Goal: Task Accomplishment & Management: Manage account settings

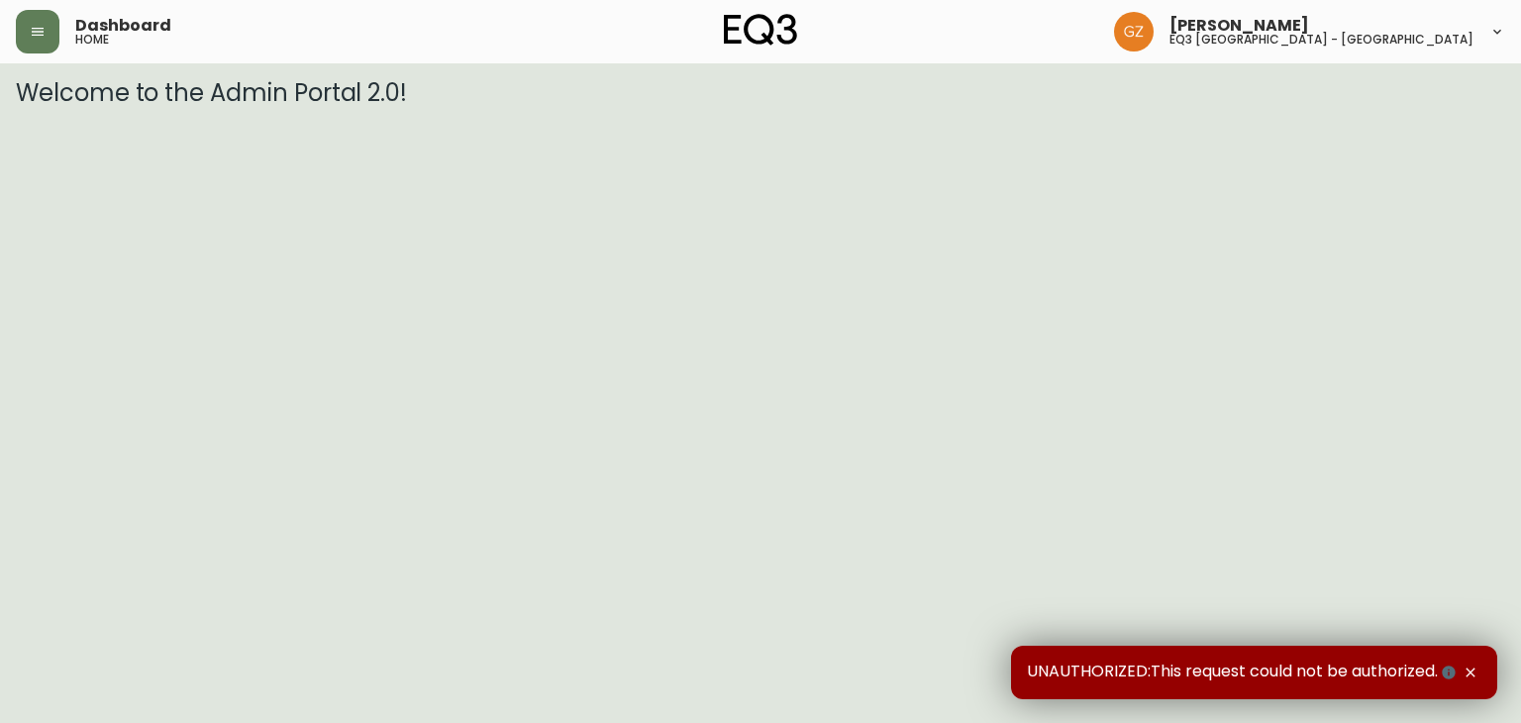
click at [1471, 671] on icon "button" at bounding box center [1470, 672] width 9 height 9
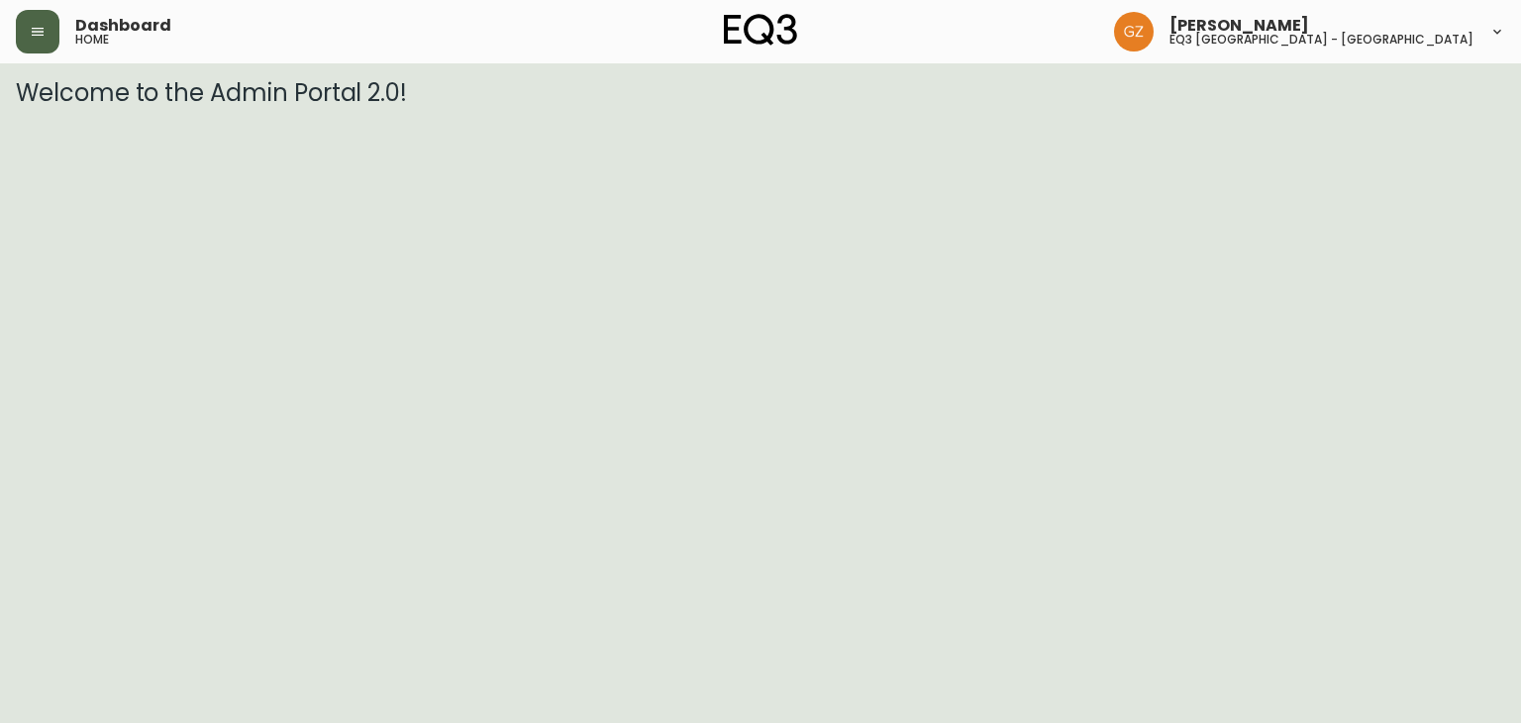
click at [42, 27] on icon "button" at bounding box center [38, 32] width 16 height 16
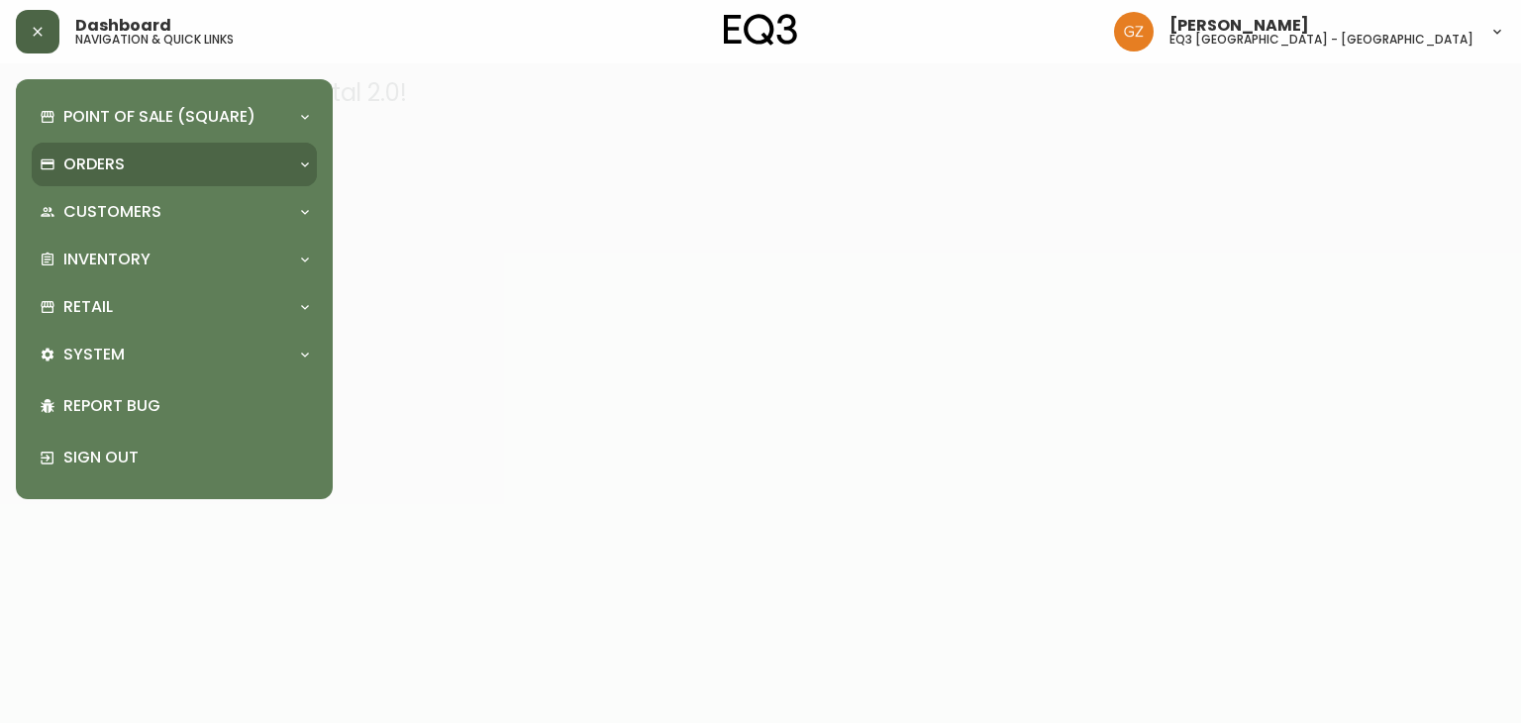
click at [123, 175] on div "Orders" at bounding box center [174, 165] width 285 height 44
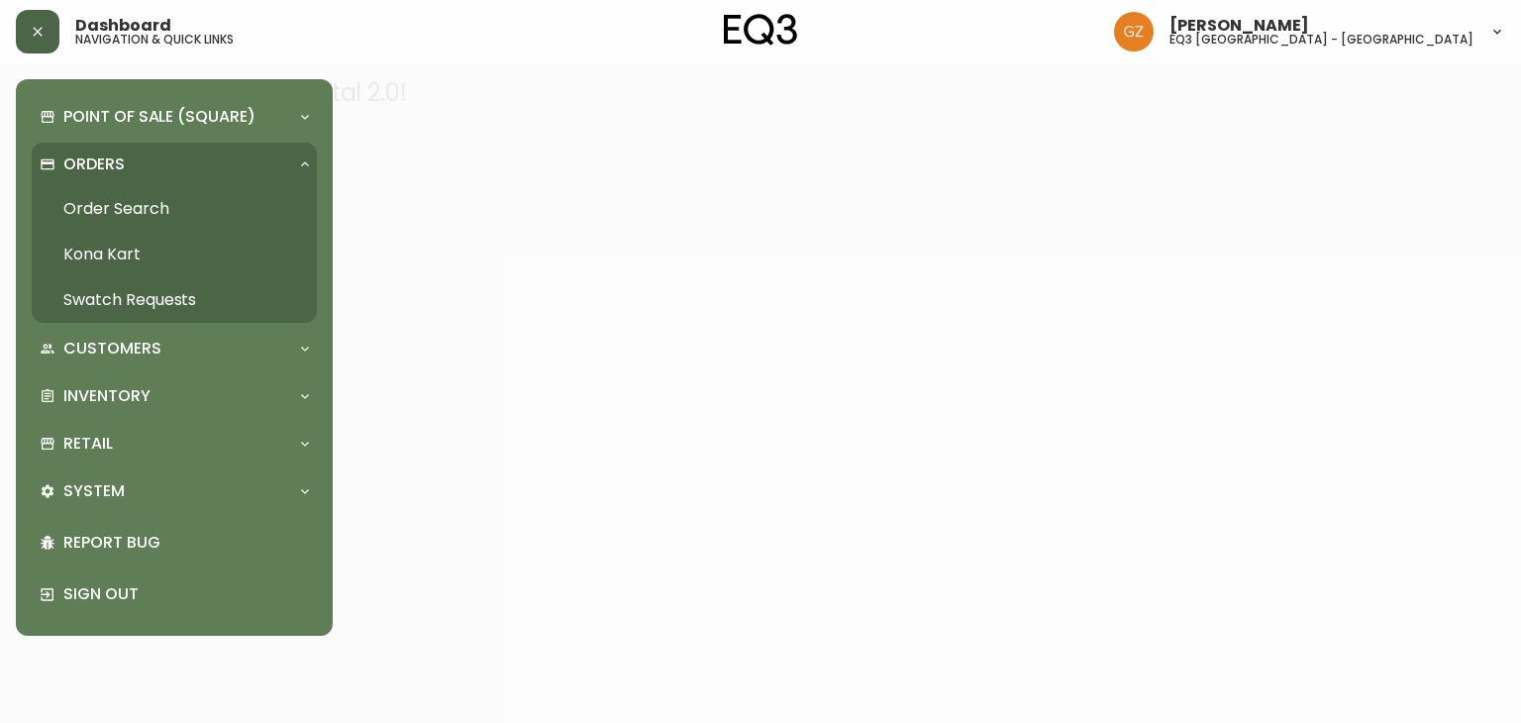
click at [135, 212] on link "Order Search" at bounding box center [174, 209] width 285 height 46
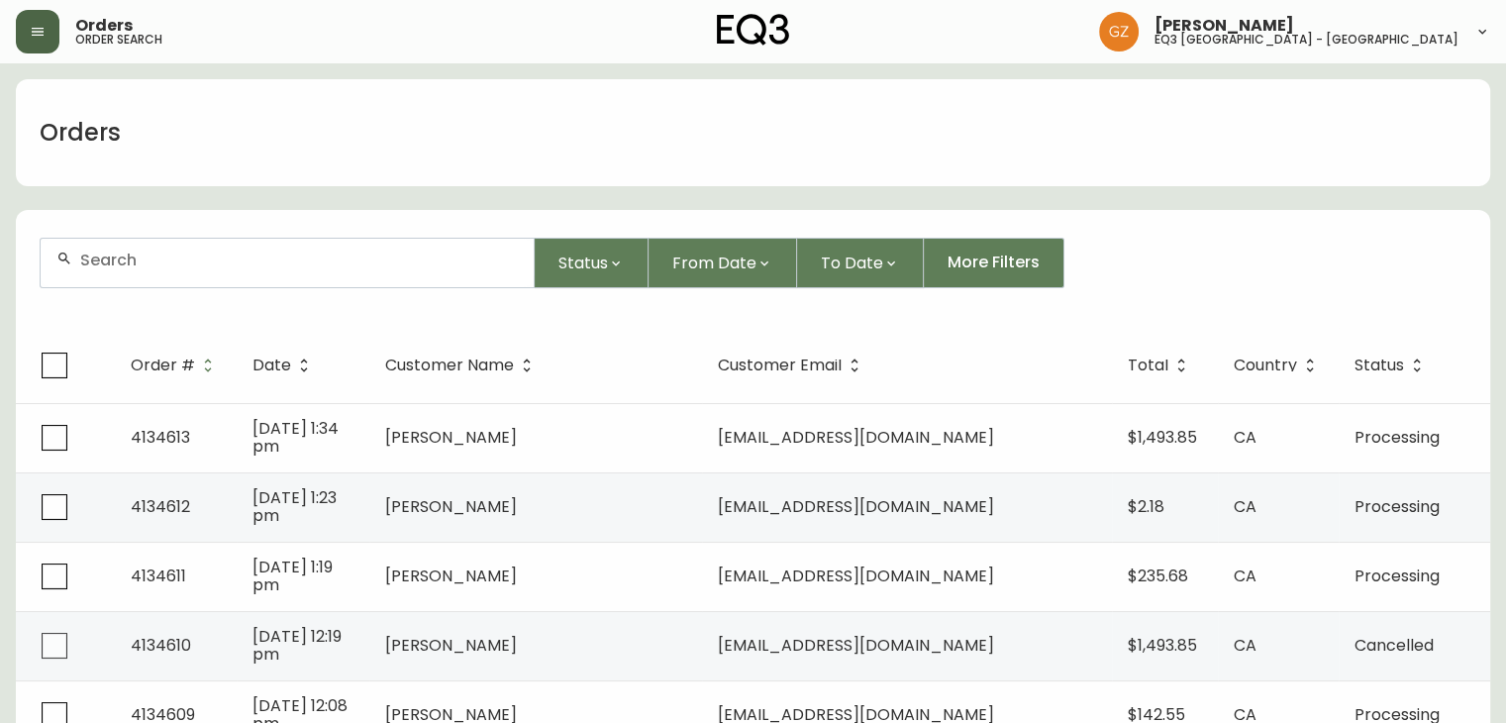
click at [36, 28] on icon "button" at bounding box center [38, 32] width 12 height 8
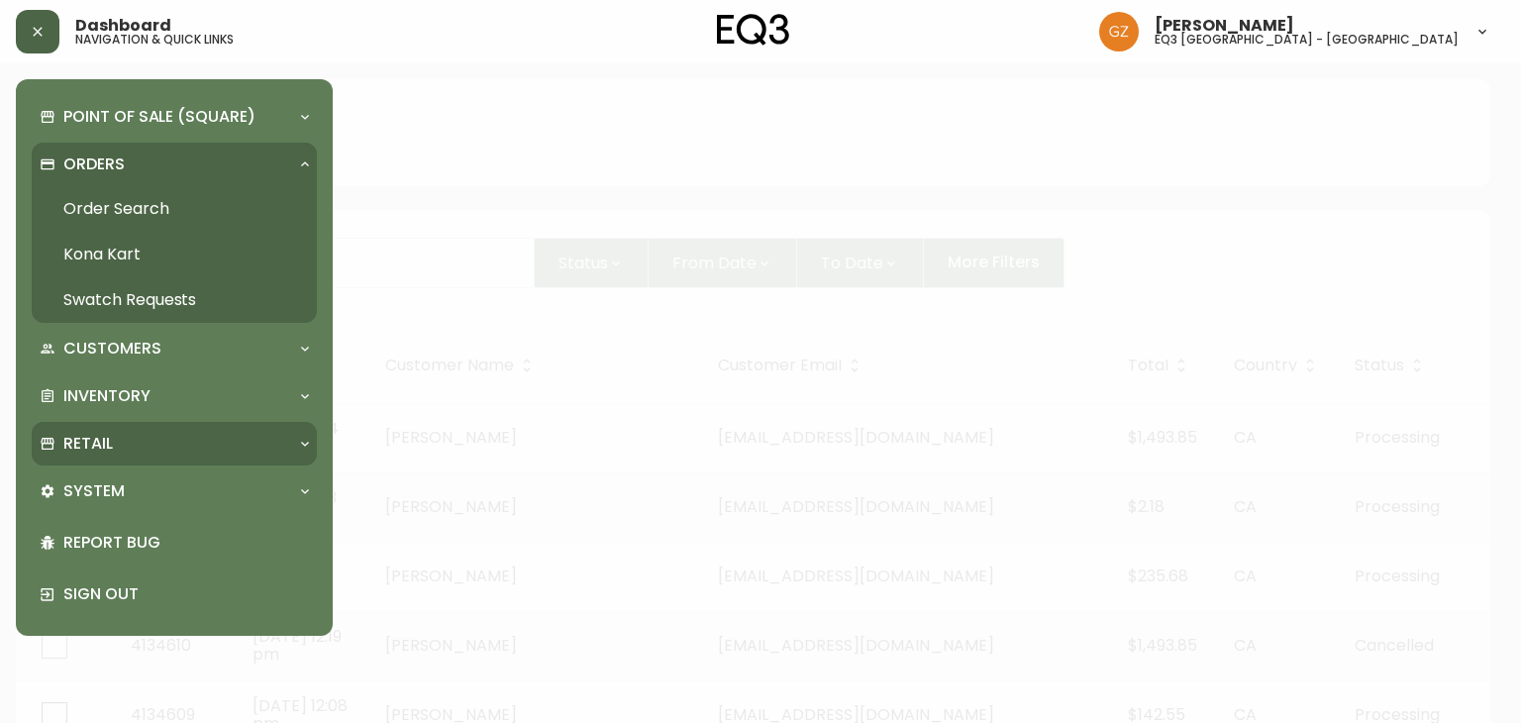
click at [124, 433] on div "Retail" at bounding box center [165, 444] width 250 height 22
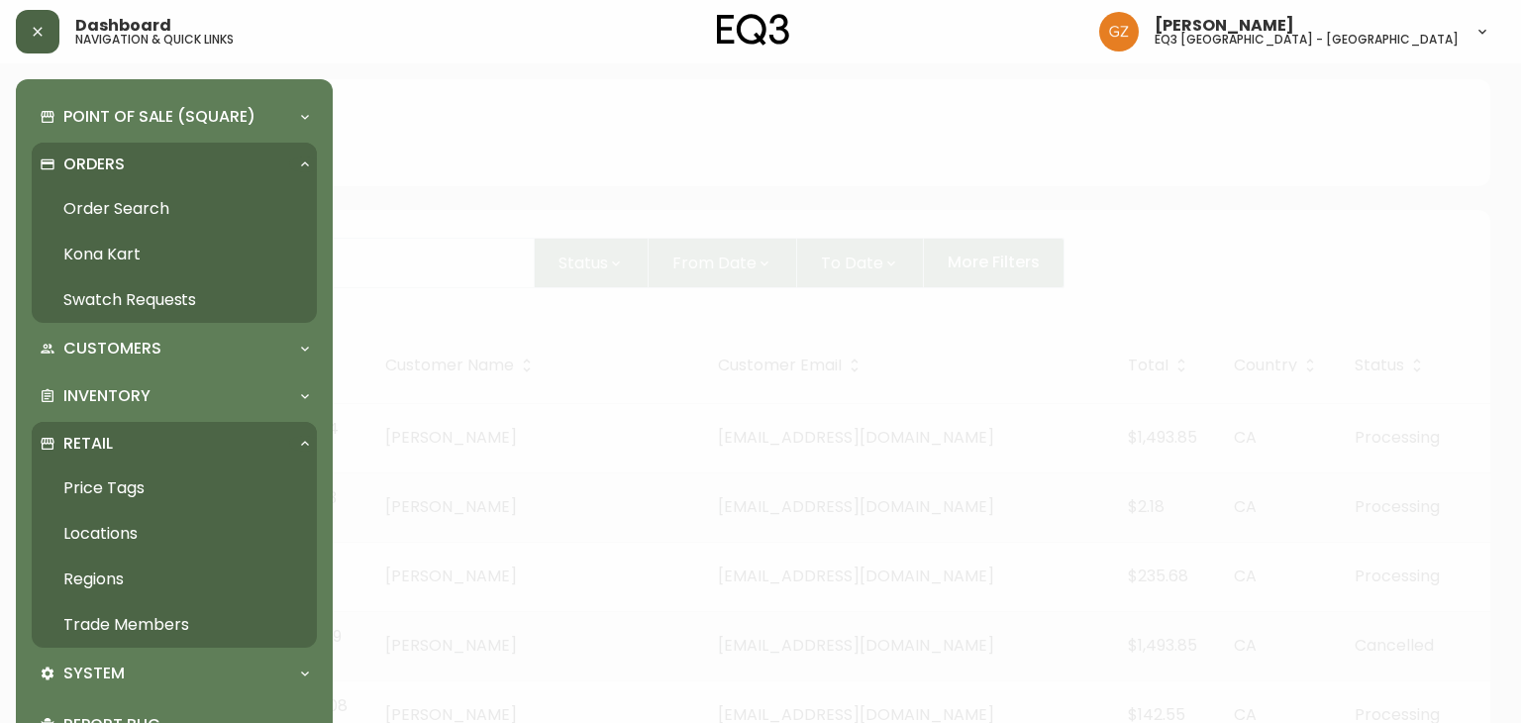
click at [109, 624] on link "Trade Members" at bounding box center [174, 625] width 285 height 46
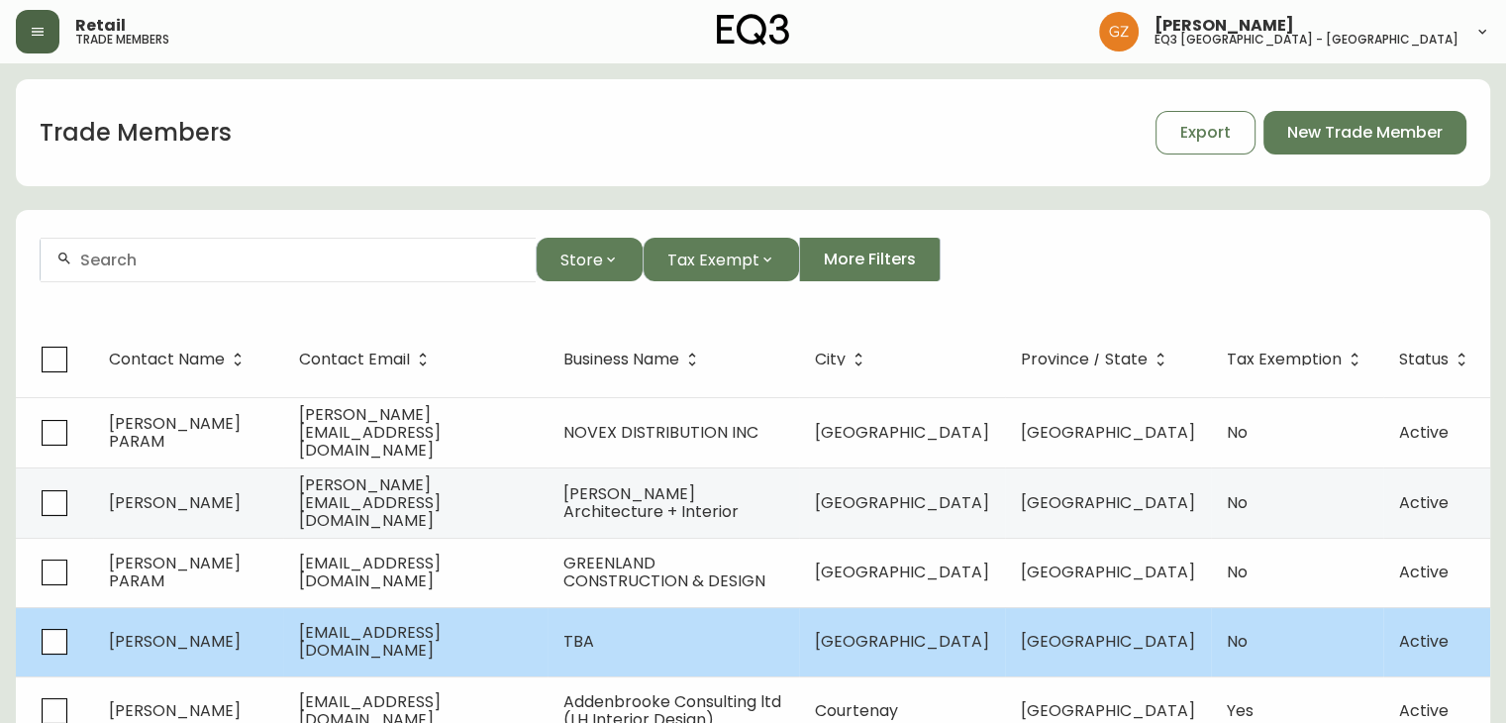
click at [889, 643] on span "[GEOGRAPHIC_DATA]" at bounding box center [902, 641] width 174 height 23
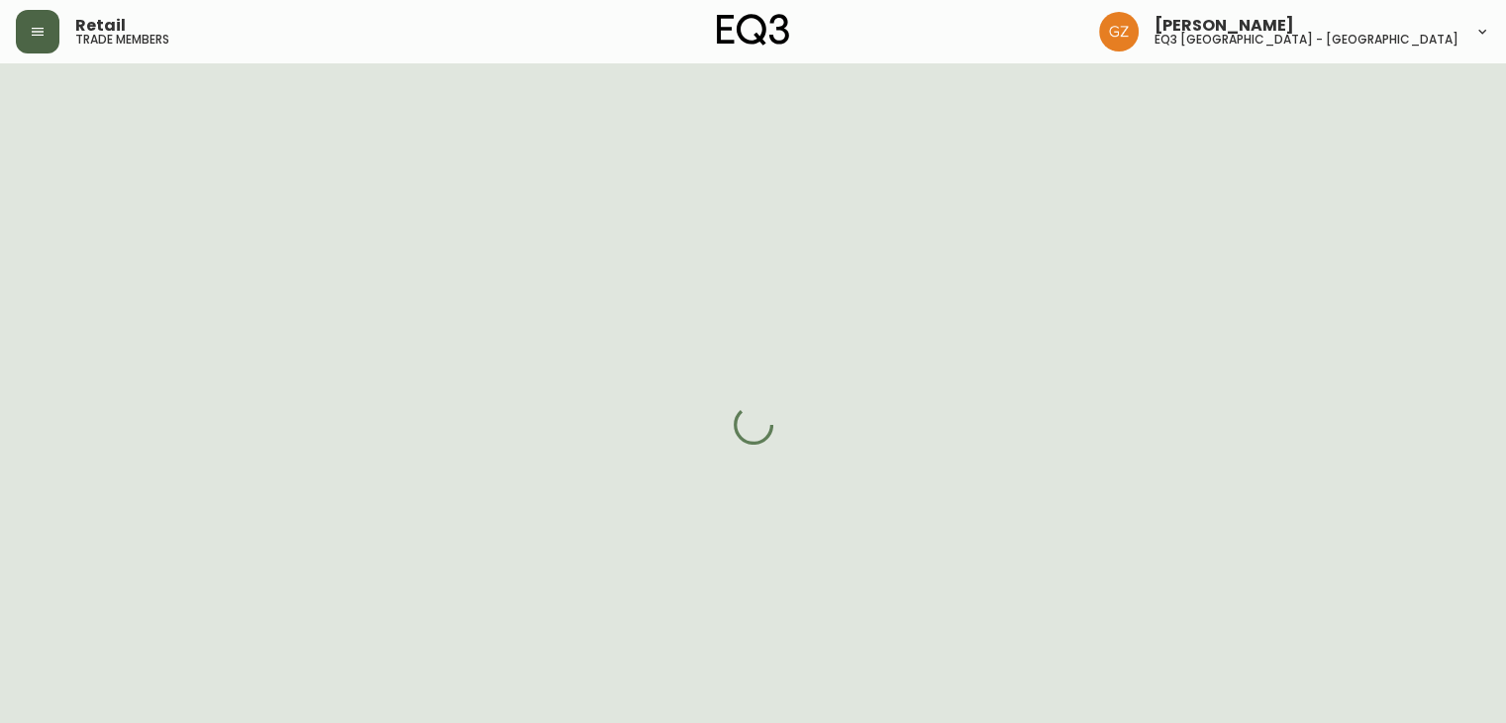
select select "QC"
select select "CA"
select select "CA_EN"
select select "Other"
select select "Architect"
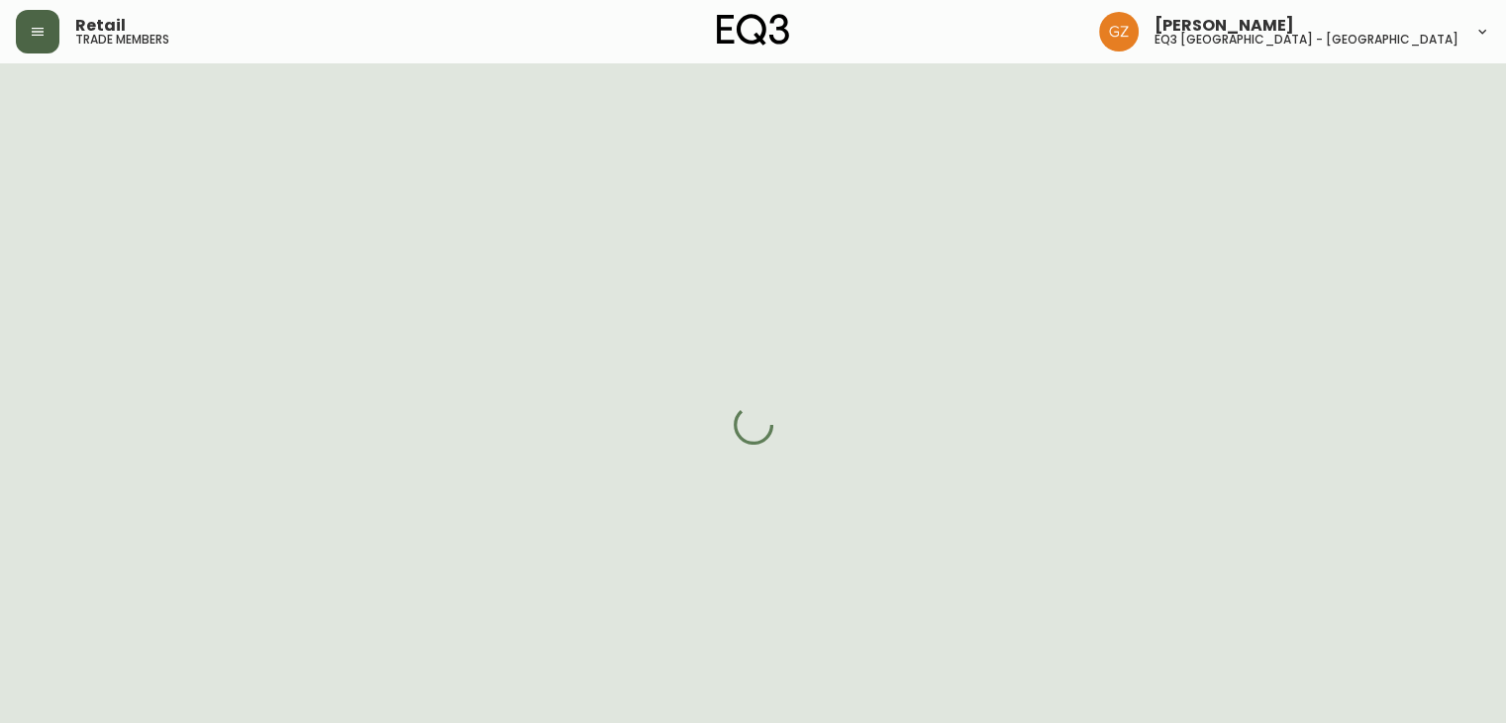
select select "cjw10z96t00cw6gs04aeyfqxf"
select select "false"
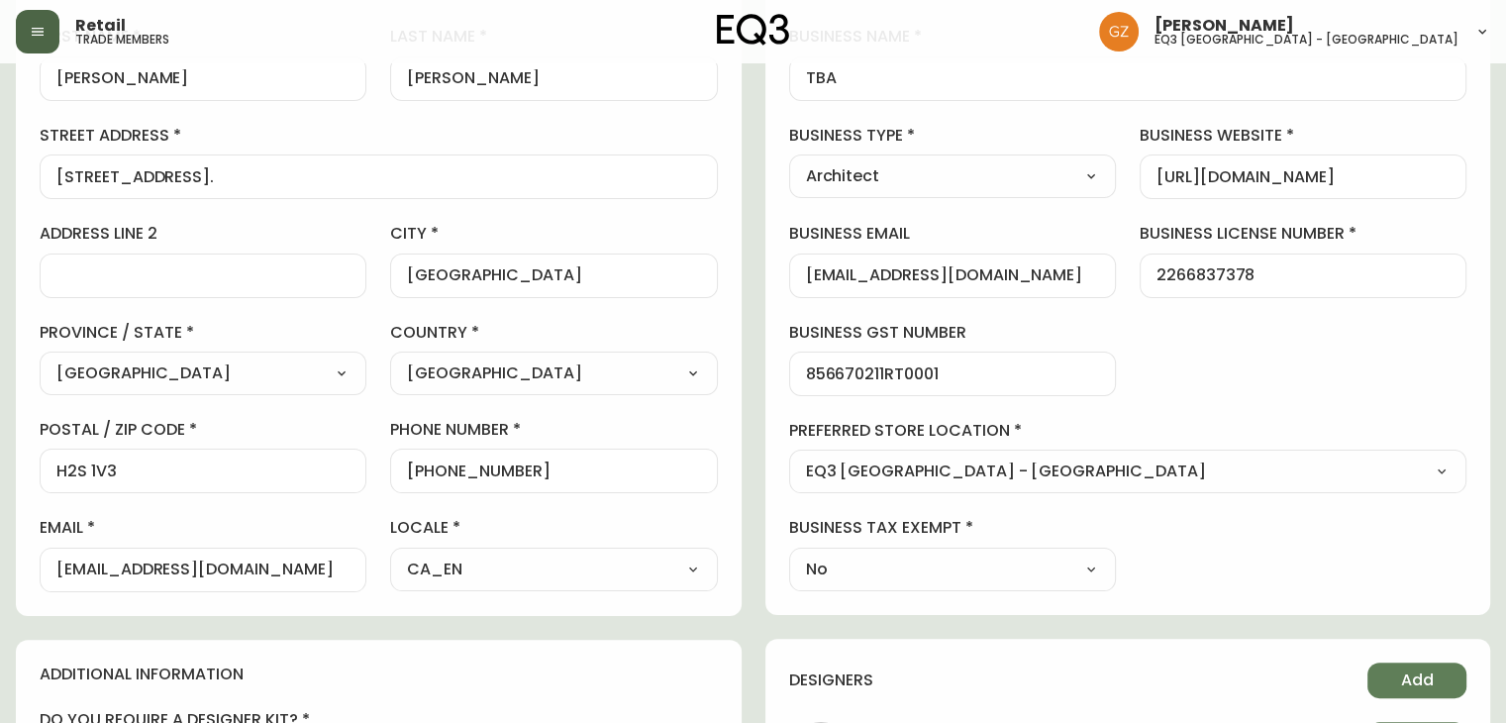
scroll to position [198, 0]
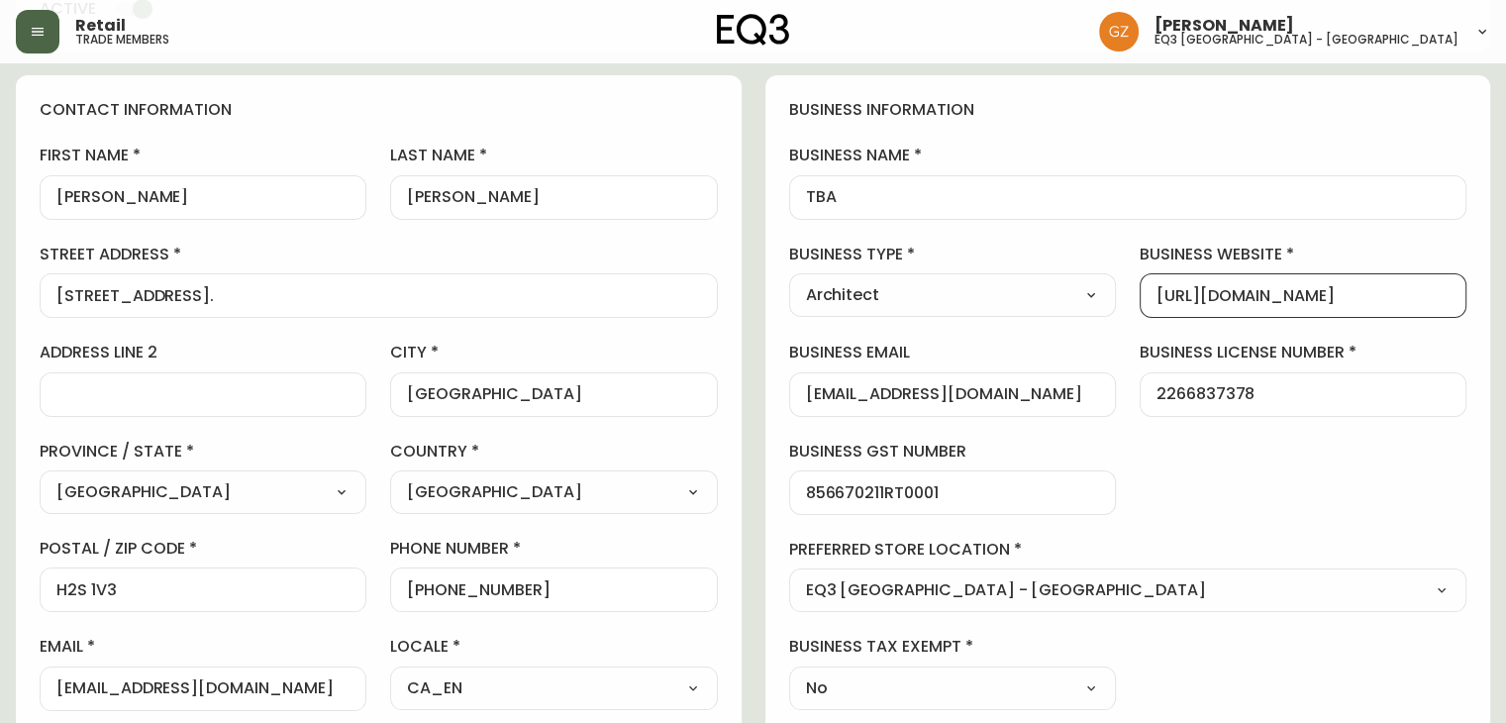
drag, startPoint x: 1375, startPoint y: 290, endPoint x: 959, endPoint y: 258, distance: 417.2
click at [959, 258] on div "business information business name TBA business type Architect Select Interior …" at bounding box center [1129, 404] width 726 height 659
